Goal: Task Accomplishment & Management: Manage account settings

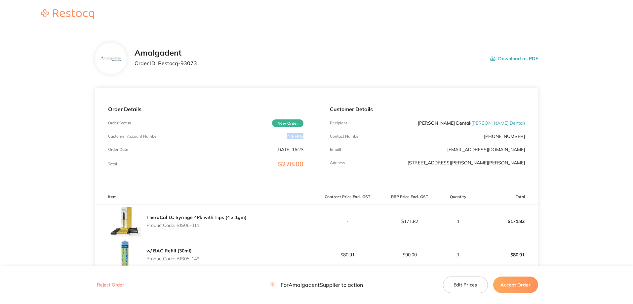
drag, startPoint x: 306, startPoint y: 138, endPoint x: 284, endPoint y: 136, distance: 21.9
click at [284, 136] on div "Order Details Order Status New Order Customer Account Number NIEH02 Order Date …" at bounding box center [206, 138] width 222 height 101
copy p "NIEH02"
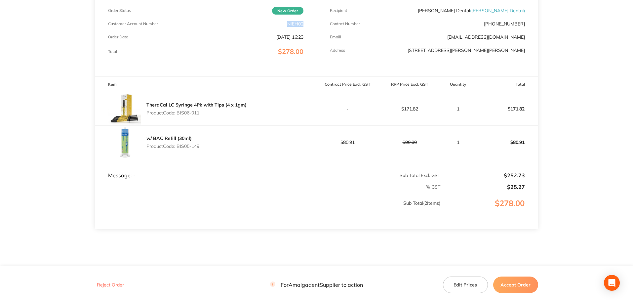
scroll to position [129, 0]
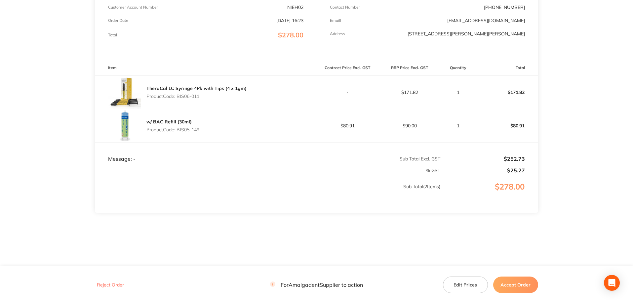
click at [605, 106] on main "Amalgadent Order ID: Restocq- 93073 Download as PDF Order Details Order Status …" at bounding box center [316, 82] width 633 height 365
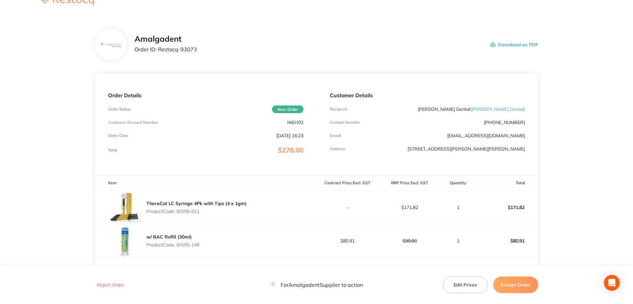
scroll to position [0, 0]
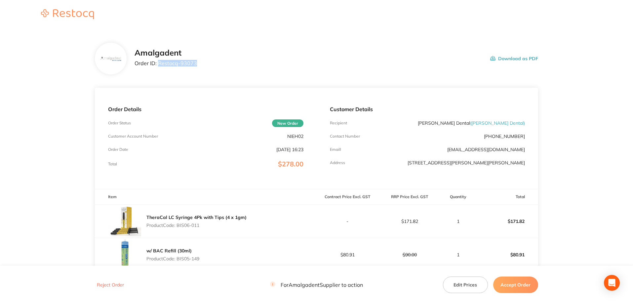
drag, startPoint x: 175, startPoint y: 64, endPoint x: 158, endPoint y: 63, distance: 16.9
click at [158, 63] on div "Amalgadent Order ID: Restocq- 93073 Download as PDF" at bounding box center [337, 58] width 404 height 20
copy p "Restocq- 93073"
drag, startPoint x: 45, startPoint y: 77, endPoint x: 48, endPoint y: 80, distance: 4.0
click at [45, 77] on main "Amalgadent Order ID: Restocq- 93073 Download as PDF Order Details Order Status …" at bounding box center [316, 211] width 633 height 365
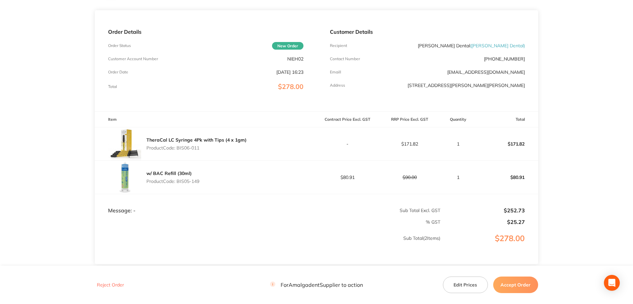
scroll to position [88, 0]
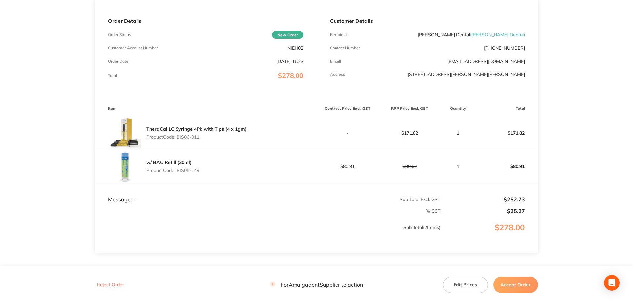
drag, startPoint x: 192, startPoint y: 137, endPoint x: 178, endPoint y: 136, distance: 14.6
click at [178, 136] on p "Product Code: BIS06-011" at bounding box center [196, 136] width 100 height 5
copy p "BIS06-011"
drag, startPoint x: 305, startPoint y: 48, endPoint x: 288, endPoint y: 48, distance: 17.5
click at [288, 48] on div "Order Details Order Status New Order Customer Account Number NIEH02 Order Date …" at bounding box center [206, 49] width 222 height 101
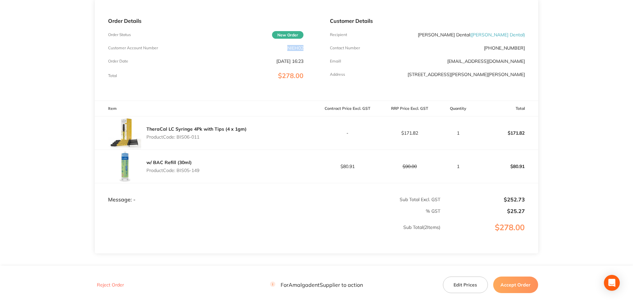
copy p "NIEH02"
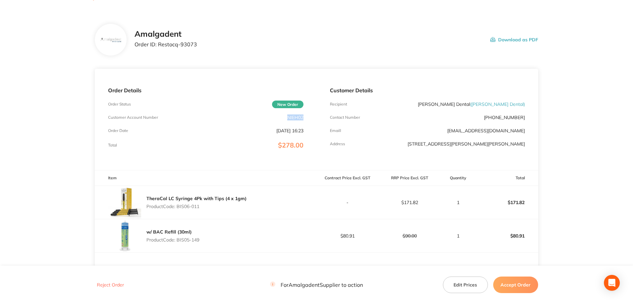
scroll to position [0, 0]
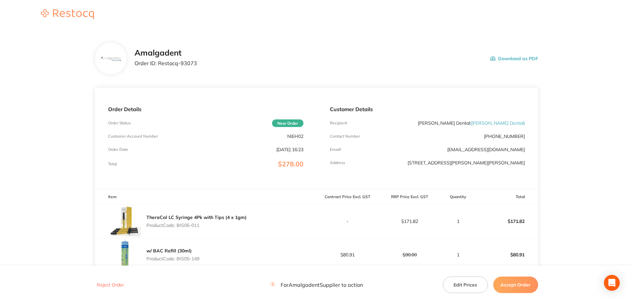
drag, startPoint x: 36, startPoint y: 81, endPoint x: 107, endPoint y: 107, distance: 75.1
click at [36, 81] on main "Amalgadent Order ID: Restocq- 93073 Download as PDF Order Details Order Status …" at bounding box center [316, 211] width 633 height 365
drag, startPoint x: 203, startPoint y: 64, endPoint x: 158, endPoint y: 63, distance: 45.0
click at [158, 63] on div "Amalgadent Order ID: Restocq- 93073 Download as PDF" at bounding box center [337, 58] width 404 height 20
copy p "Restocq- 93073"
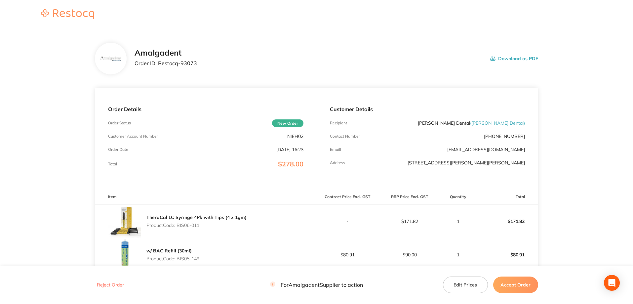
drag, startPoint x: 33, startPoint y: 78, endPoint x: 57, endPoint y: 109, distance: 39.3
click at [33, 78] on main "Amalgadent Order ID: Restocq- 93073 Download as PDF Order Details Order Status …" at bounding box center [316, 211] width 633 height 365
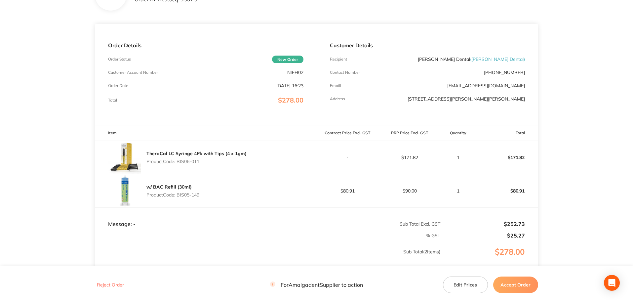
scroll to position [88, 0]
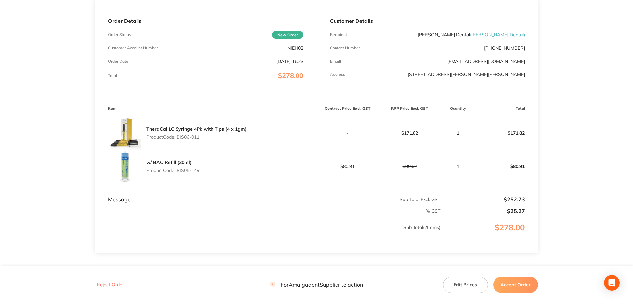
drag, startPoint x: 201, startPoint y: 135, endPoint x: 178, endPoint y: 139, distance: 22.9
click at [178, 139] on div "TheraCal LC Syringe 4Pk with Tips (4 x 1gm) Product Code: BIS06-011" at bounding box center [196, 133] width 100 height 19
copy p "BIS06-011"
drag, startPoint x: 596, startPoint y: 120, endPoint x: 562, endPoint y: 139, distance: 38.2
click at [595, 121] on main "Amalgadent Order ID: Restocq- 93073 Download as PDF Order Details Order Status …" at bounding box center [316, 123] width 633 height 365
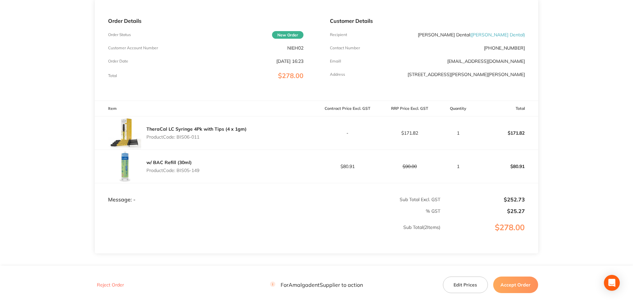
drag, startPoint x: 208, startPoint y: 171, endPoint x: 179, endPoint y: 172, distance: 29.1
click at [179, 172] on div "w/ BAC Refill (30ml) Product Code: BIS05-149" at bounding box center [206, 166] width 222 height 33
copy p "BIS05-149"
click at [441, 160] on td "1" at bounding box center [458, 165] width 35 height 33
click at [462, 288] on button "Edit Prices" at bounding box center [465, 284] width 45 height 17
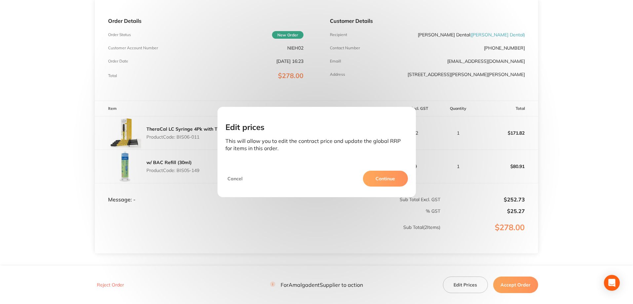
click at [393, 182] on button "Continue" at bounding box center [385, 179] width 45 height 16
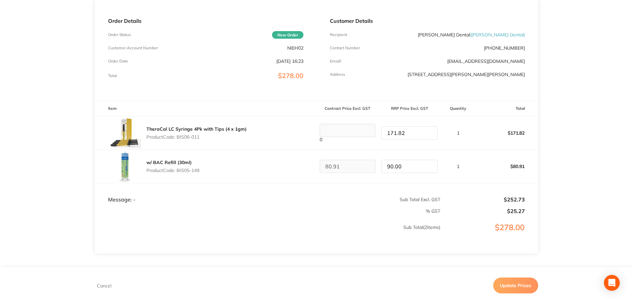
drag, startPoint x: 411, startPoint y: 166, endPoint x: 386, endPoint y: 165, distance: 24.5
click at [386, 165] on input "90.00" at bounding box center [410, 166] width 56 height 13
click at [399, 182] on td "90.00" at bounding box center [410, 165] width 62 height 33
click at [416, 167] on input "90.00" at bounding box center [410, 166] width 56 height 13
click at [103, 285] on button "Cancel" at bounding box center [104, 285] width 19 height 6
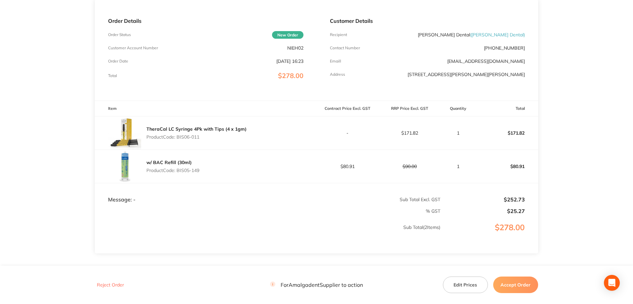
click at [600, 98] on main "Amalgadent Order ID: Restocq- 93073 Download as PDF Order Details Order Status …" at bounding box center [316, 123] width 633 height 365
click at [512, 286] on button "Accept Order" at bounding box center [515, 284] width 45 height 17
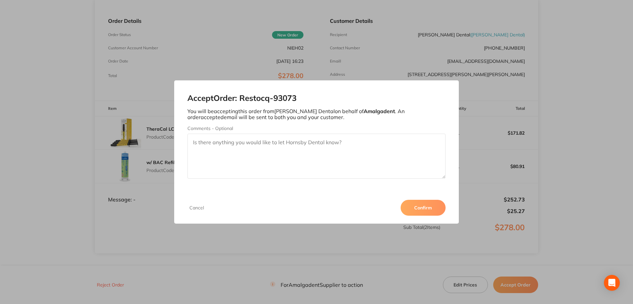
click at [237, 143] on textarea "Comments - Optional" at bounding box center [316, 156] width 259 height 45
paste textarea "Code: BIS05-149 $ 99.00 (Incl. GST 10%) Buy 2 or more for $ 89.00 per ea Buy 3 …"
click at [197, 149] on textarea "Code: BIS05-149 $ 99.00 (Incl. GST 10%) Buy 2 or more for $ 89.00 per ea Buy 3 …" at bounding box center [316, 156] width 259 height 45
click at [192, 148] on textarea "PRICE OF BIS05-149 IS $89 IF BUYING 2, PRICE FOR 1 ONLY IS $99.00 $99.00 (Incl.…" at bounding box center [316, 156] width 259 height 45
click at [296, 142] on textarea "PRICE OF BIS05-149 IS $89 IF BUYING 2, PRICE FOR 1 ONLY IS $99.00 $99.00 (Incl.…" at bounding box center [316, 156] width 259 height 45
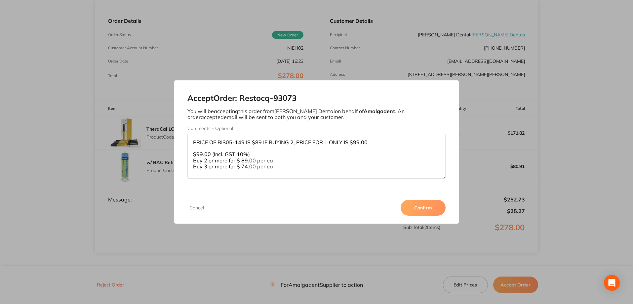
drag, startPoint x: 349, startPoint y: 142, endPoint x: 309, endPoint y: 143, distance: 40.0
click at [309, 143] on textarea "PRICE OF BIS05-149 IS $89 IF BUYING 2, PRICE FOR 1 ONLY IS $99.00 $99.00 (Incl.…" at bounding box center [316, 156] width 259 height 45
click at [341, 142] on textarea "PRICE OF BIS05-149 IS $89 IF BUYING 2, PRICE FOR 1 ONLY IS $99.00 $99.00 (Incl.…" at bounding box center [316, 156] width 259 height 45
click at [343, 142] on textarea "PRICE OF BIS05-149 IS $89 IF BUYING 2, PRICE FOR 1 ONLY IS $99.00 $99.00 (Incl.…" at bounding box center [316, 156] width 259 height 45
drag, startPoint x: 343, startPoint y: 142, endPoint x: 253, endPoint y: 141, distance: 90.3
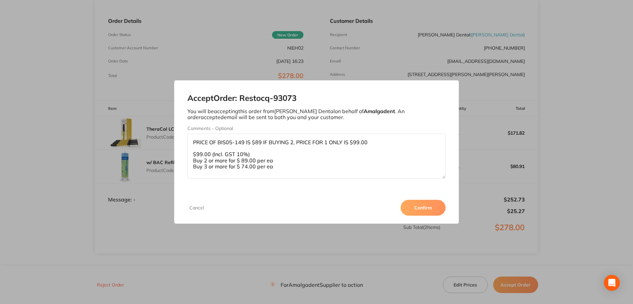
click at [253, 141] on textarea "PRICE OF BIS05-149 IS $89 IF BUYING 2, PRICE FOR 1 ONLY IS $99.00 $99.00 (Incl.…" at bounding box center [316, 156] width 259 height 45
click at [280, 142] on textarea "PRICE OF BIS05-149 IS $99.00 $99.00 (Incl. GST 10%) Buy 2 or more for $ 89.00 p…" at bounding box center [316, 156] width 259 height 45
paste textarea "$89 IF BUYING 2, PRICE FOR 1 ONLY"
click at [193, 144] on textarea "PRICE OF BIS05-149 IS $99.00, ITS ONLY $89 IF BUYING 2. $99.00 (Incl. GST 10%) …" at bounding box center [316, 156] width 259 height 45
type textarea "PLEASE NOTE PRICE OF BIS05-149 IS $99.00, ITS ONLY $89 IF BUYING 2. $99.00 (Inc…"
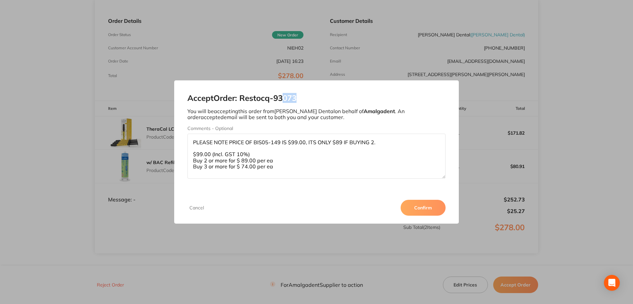
drag, startPoint x: 283, startPoint y: 88, endPoint x: 324, endPoint y: 82, distance: 41.1
click at [324, 82] on div "Accept Order: Restocq- 93073 You will be accepting this order from Hornsby Dent…" at bounding box center [316, 135] width 285 height 111
click at [387, 141] on textarea "PLEASE NOTE PRICE OF BIS05-149 IS $99.00, ITS ONLY $89 IF BUYING 2. $99.00 (Inc…" at bounding box center [316, 156] width 259 height 45
drag, startPoint x: 259, startPoint y: 153, endPoint x: 211, endPoint y: 153, distance: 48.3
click at [211, 153] on textarea "PLEASE NOTE PRICE OF BIS05-149 IS $99.00, ITS ONLY $89 IF BUYING 2. $99.00 (Inc…" at bounding box center [316, 156] width 259 height 45
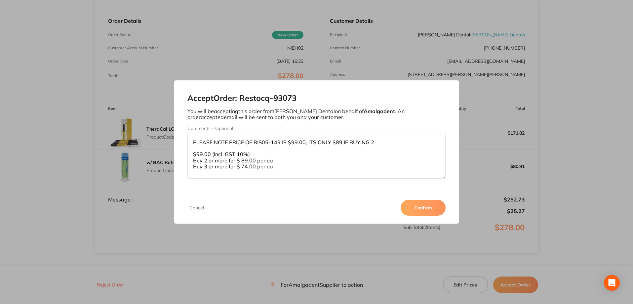
click at [264, 154] on textarea "PLEASE NOTE PRICE OF BIS05-149 IS $99.00, ITS ONLY $89 IF BUYING 2. $99.00 (Inc…" at bounding box center [316, 156] width 259 height 45
click at [412, 210] on button "Confirm" at bounding box center [423, 208] width 45 height 16
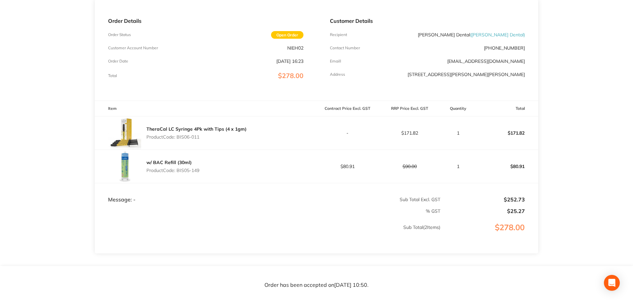
scroll to position [0, 0]
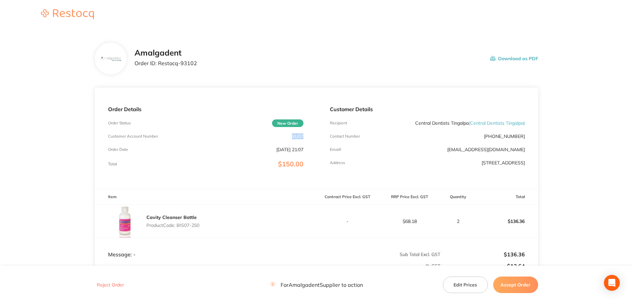
drag, startPoint x: 308, startPoint y: 137, endPoint x: 292, endPoint y: 137, distance: 16.5
click at [292, 137] on div "Order Details Order Status New Order Customer Account Number XU07 Order Date Se…" at bounding box center [206, 138] width 222 height 101
copy p "XU07"
drag, startPoint x: 416, startPoint y: 50, endPoint x: 399, endPoint y: 56, distance: 18.0
click at [416, 50] on div "Amalgadent Order ID: Restocq- 93102 Download as PDF" at bounding box center [337, 58] width 404 height 20
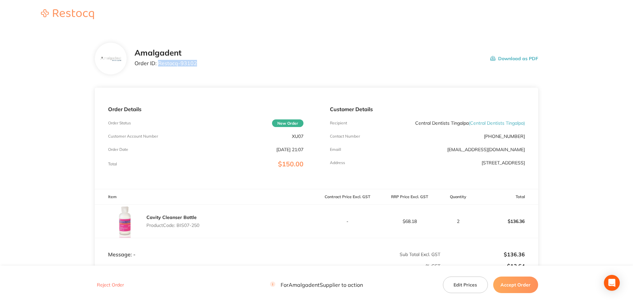
drag, startPoint x: 214, startPoint y: 67, endPoint x: 159, endPoint y: 64, distance: 55.0
click at [159, 64] on div "Amalgadent Order ID: Restocq- 93102 Download as PDF" at bounding box center [337, 58] width 404 height 20
copy p "Restocq- 93102"
click at [425, 60] on div "Amalgadent Order ID: Restocq- 93102 Download as PDF" at bounding box center [337, 58] width 404 height 20
drag, startPoint x: 206, startPoint y: 225, endPoint x: 177, endPoint y: 225, distance: 29.4
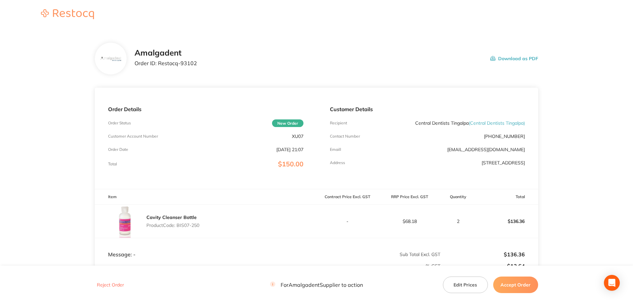
click at [177, 225] on div "Cavity Cleanser Bottle Product Code: BIS07-250" at bounding box center [206, 221] width 222 height 33
copy p "BIS07-250"
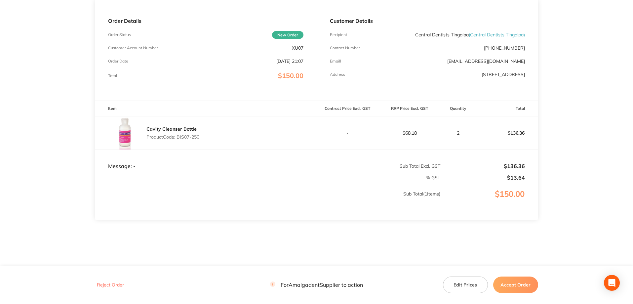
click at [418, 62] on div "Emaill tingalpa@experteeth.com.au" at bounding box center [427, 61] width 195 height 5
click at [518, 285] on button "Accept Order" at bounding box center [515, 284] width 45 height 17
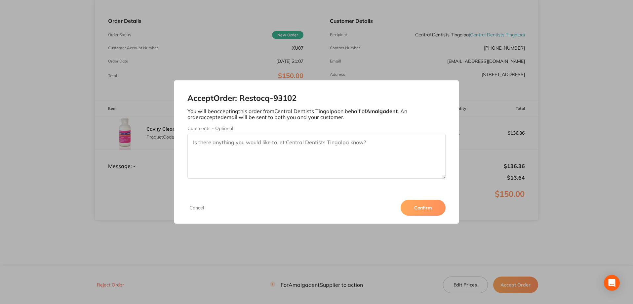
click at [425, 212] on button "Confirm" at bounding box center [423, 208] width 45 height 16
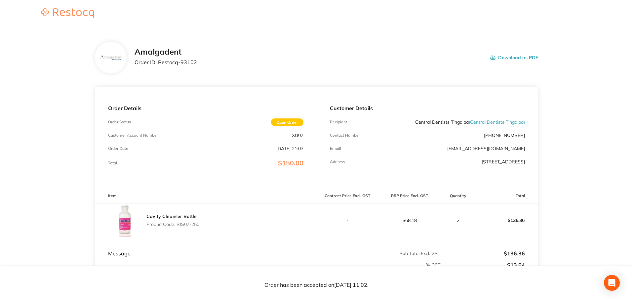
scroll to position [0, 0]
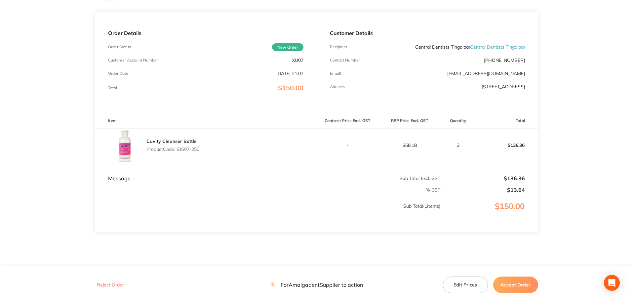
scroll to position [88, 0]
